Goal: Information Seeking & Learning: Find specific fact

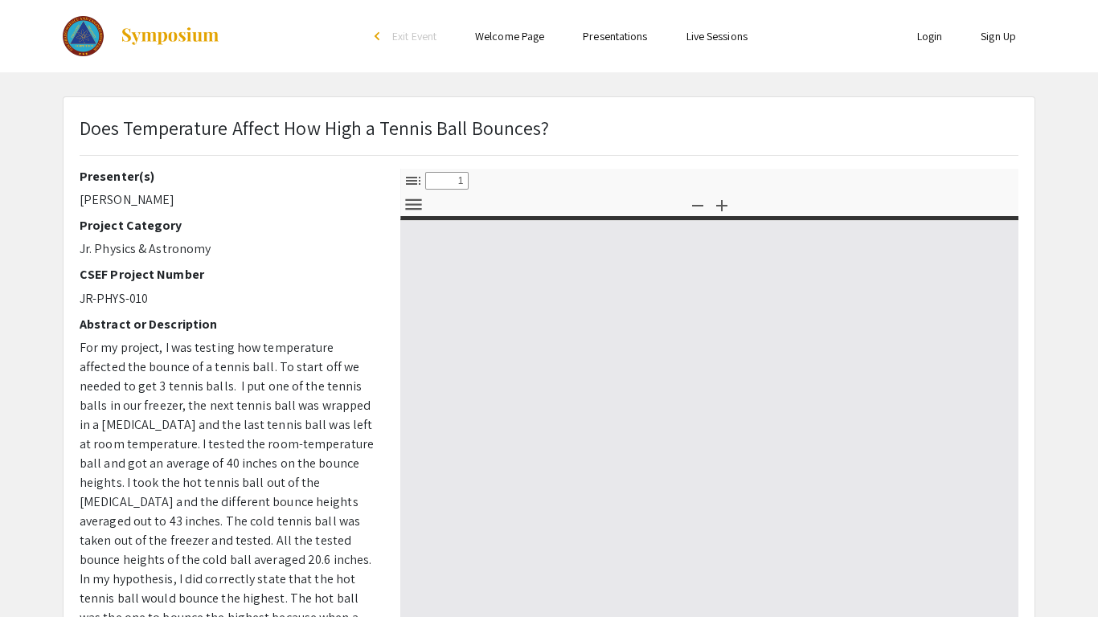
select select "custom"
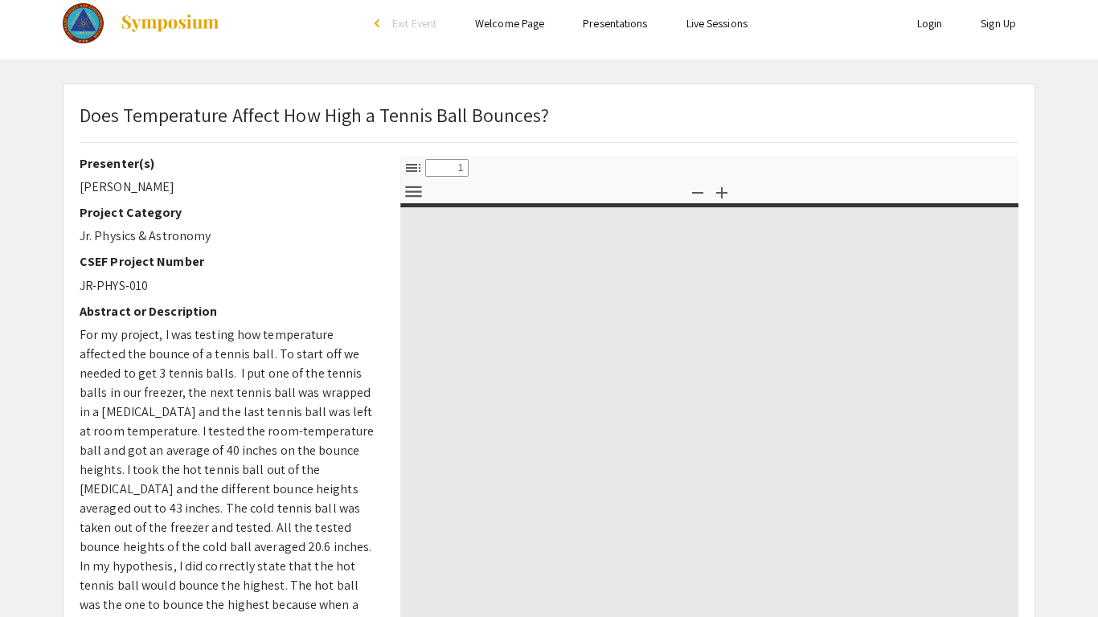
type input "0"
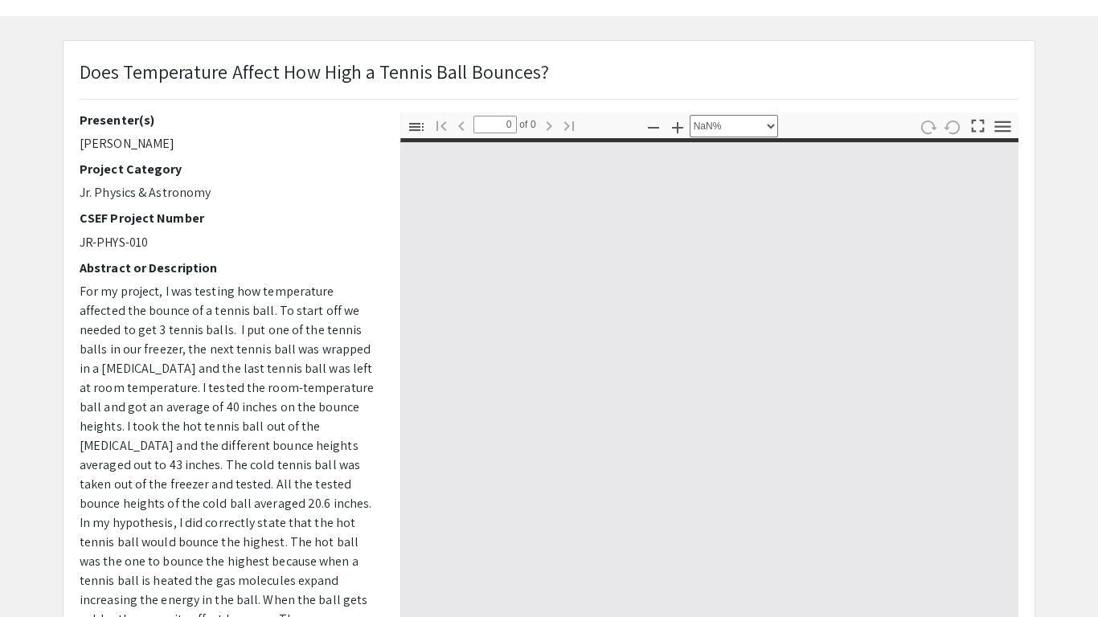
select select "auto"
type input "1"
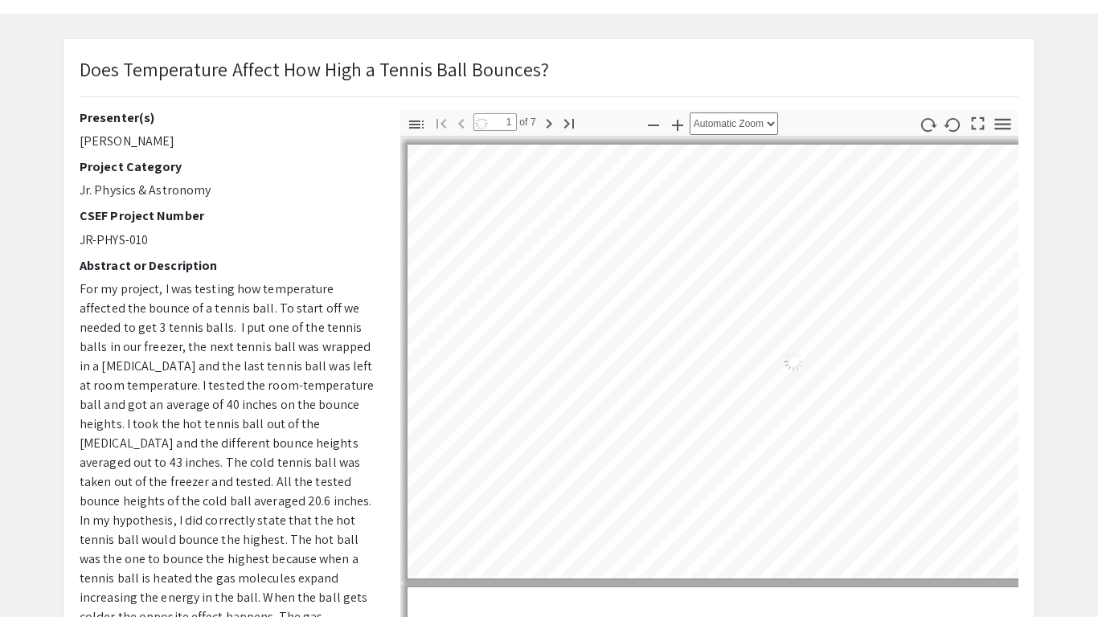
select select "auto"
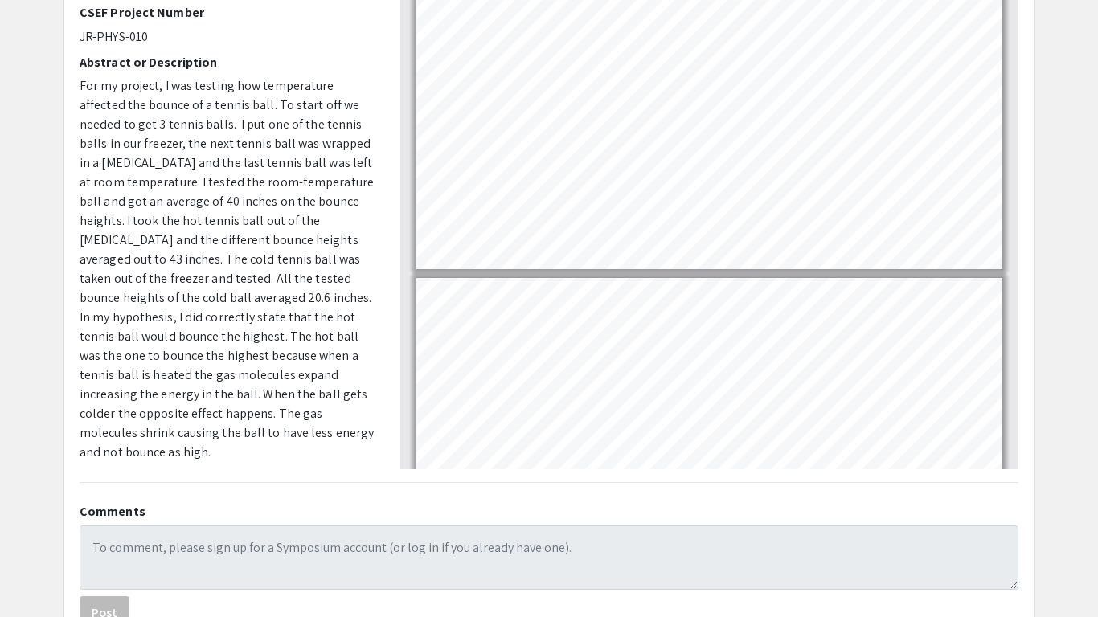
scroll to position [265, 0]
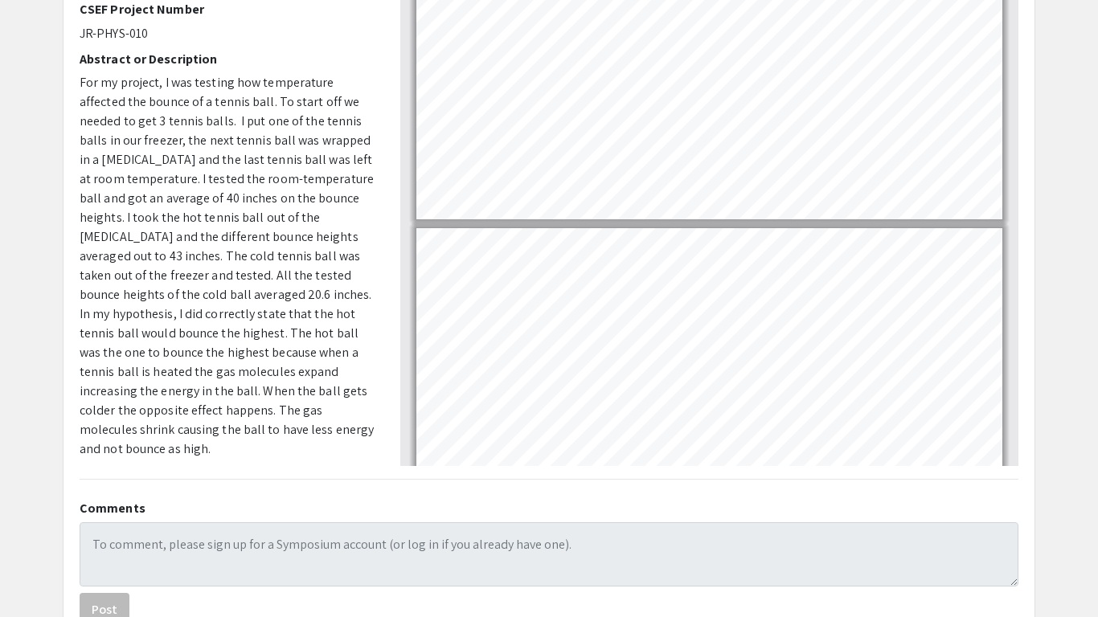
type input "5"
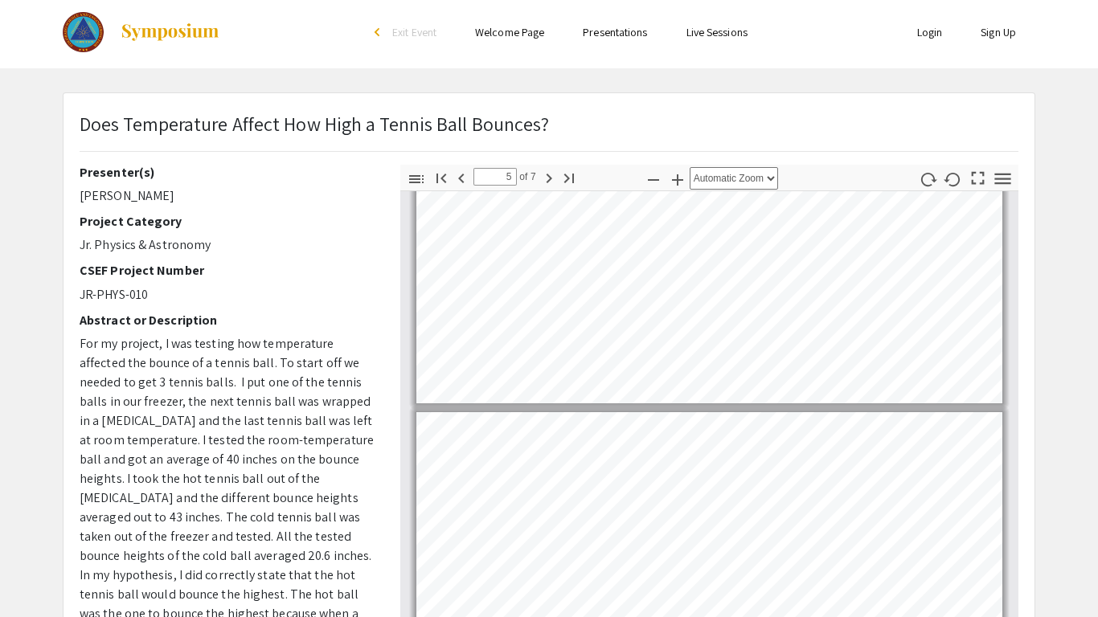
scroll to position [8, 0]
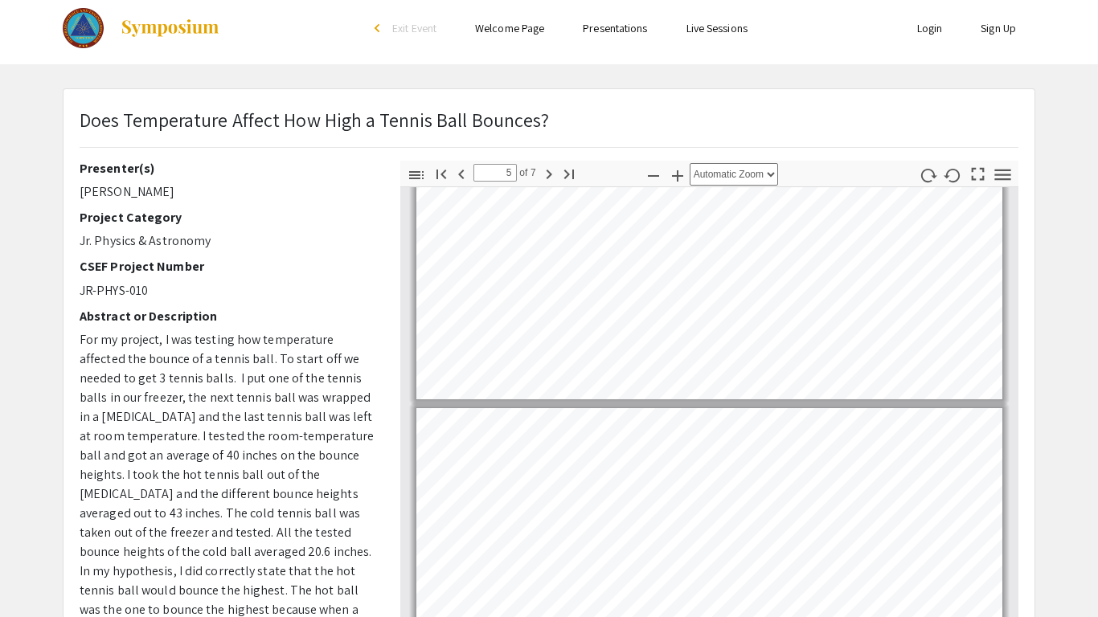
click at [385, 25] on li "arrow_back_ios Exit Event" at bounding box center [409, 27] width 92 height 19
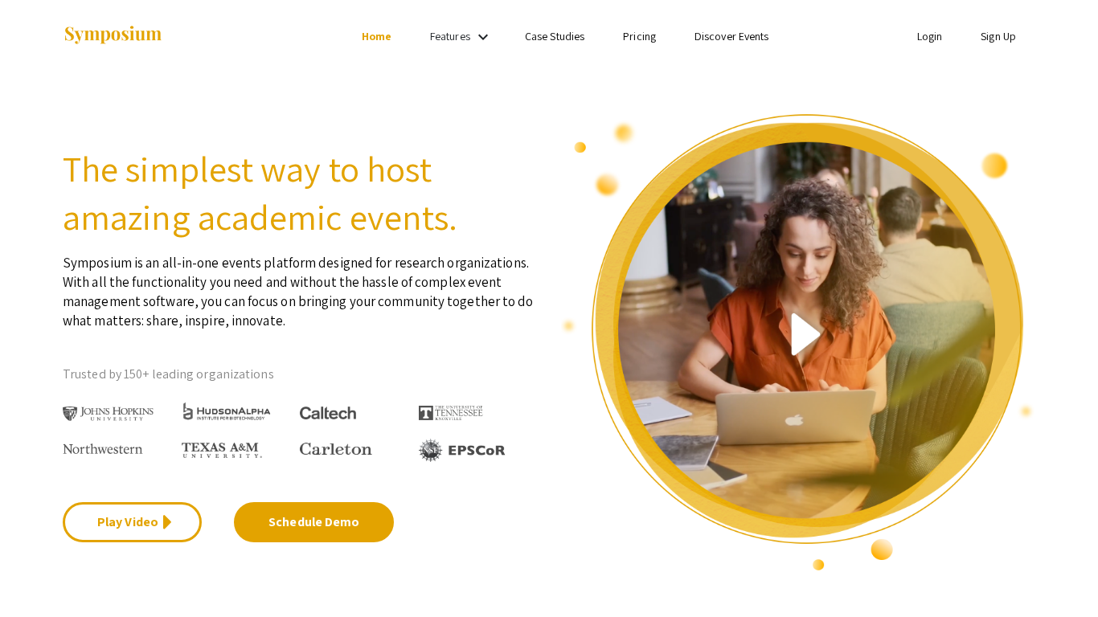
click at [726, 35] on link "Discover Events" at bounding box center [731, 36] width 75 height 14
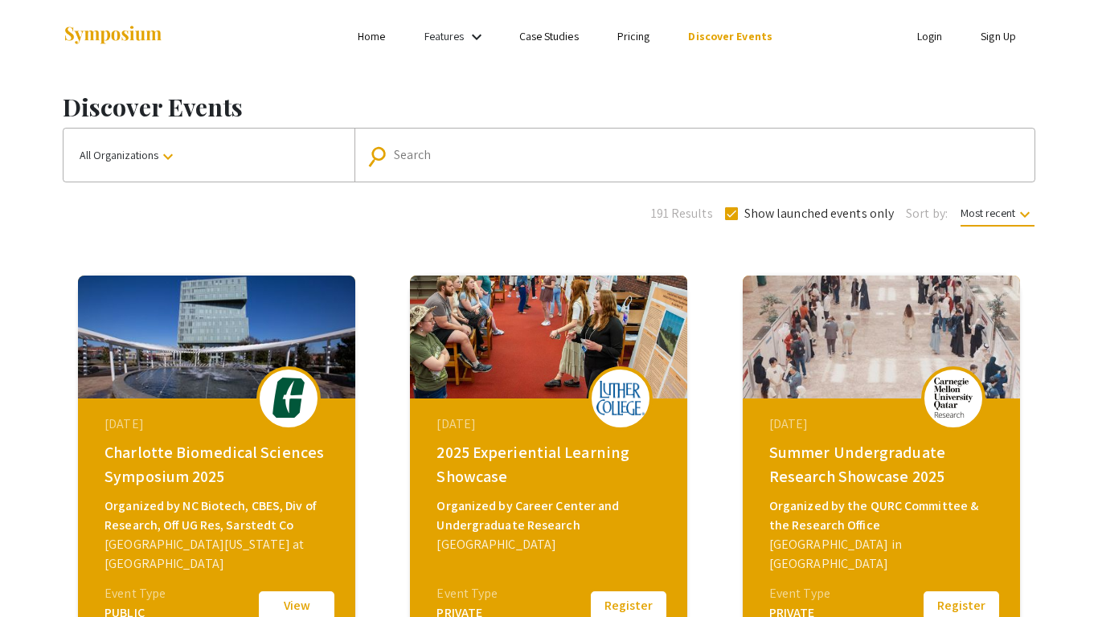
click at [475, 157] on input "Search" at bounding box center [703, 155] width 619 height 14
type input "does heat affect how high a tennis ball bounces"
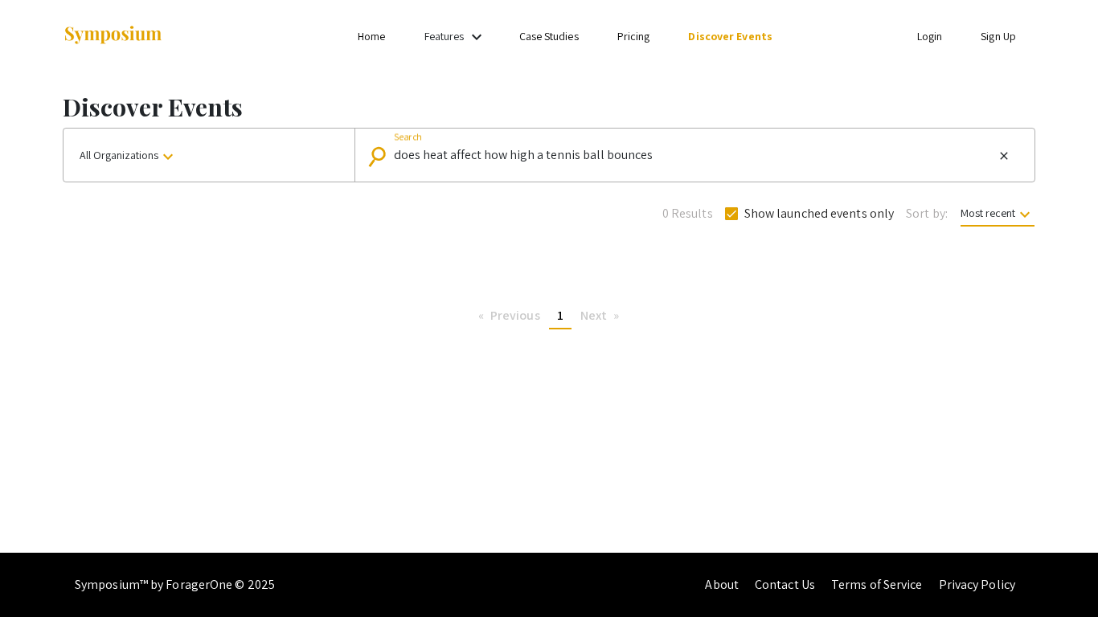
click at [516, 154] on input "does heat affect how high a tennis ball bounces" at bounding box center [694, 155] width 600 height 14
drag, startPoint x: 393, startPoint y: 154, endPoint x: 695, endPoint y: 150, distance: 302.3
click at [695, 150] on input "does heat affect how high a tennis ball bounces" at bounding box center [694, 155] width 600 height 14
